Goal: Task Accomplishment & Management: Complete application form

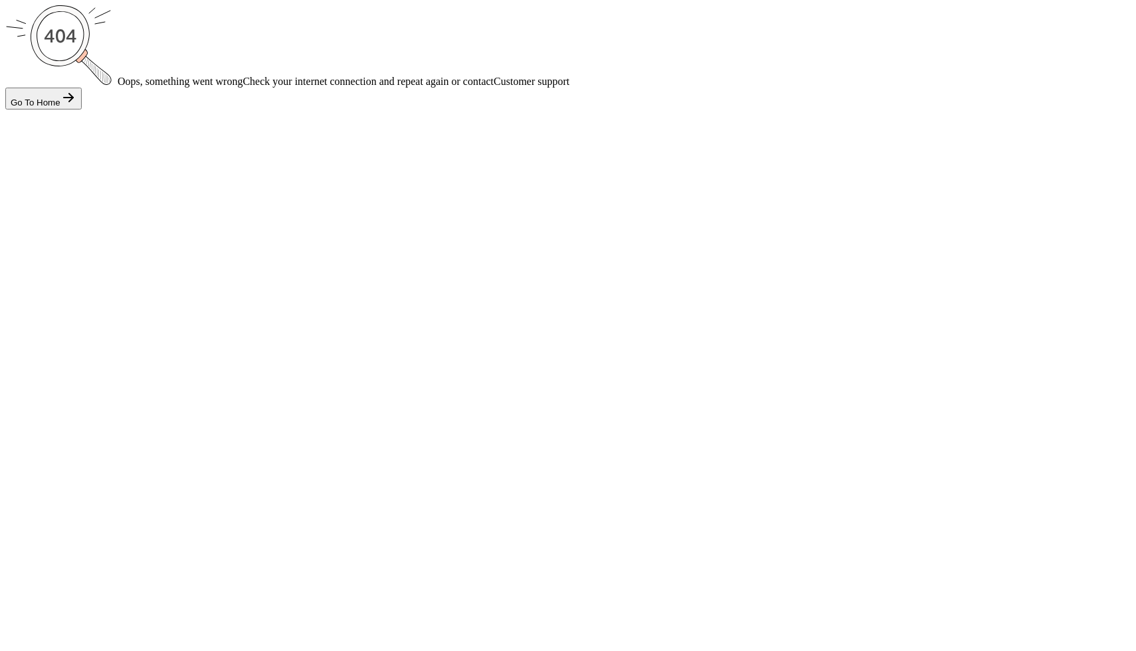
click at [76, 108] on div "Go To Home" at bounding box center [44, 99] width 66 height 18
